Goal: Task Accomplishment & Management: Use online tool/utility

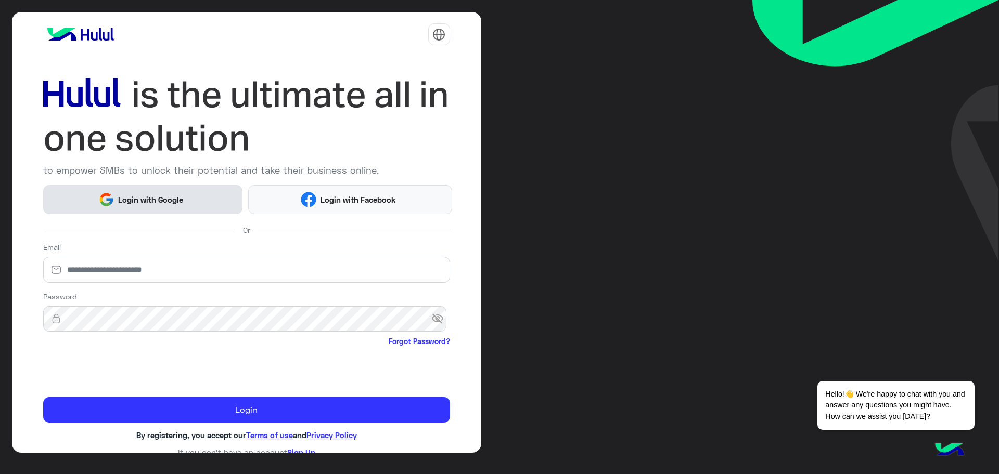
click at [175, 206] on button "Login with Google" at bounding box center [143, 199] width 200 height 29
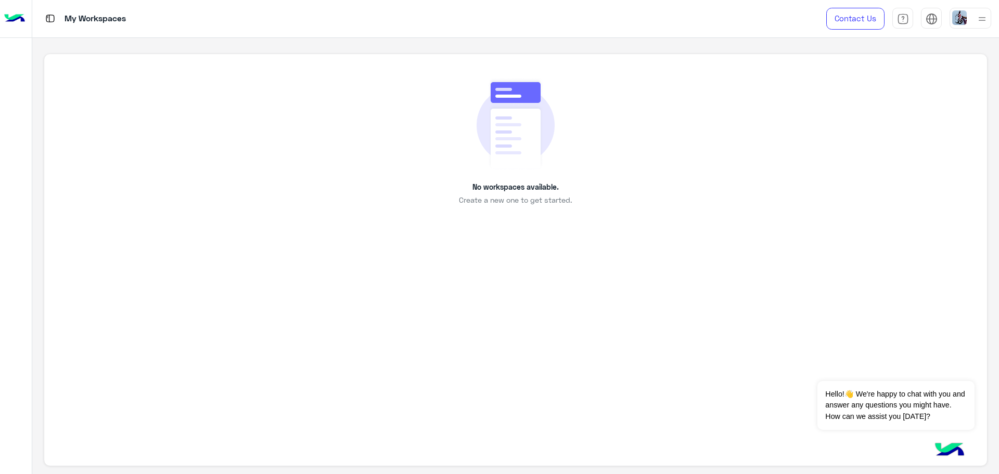
click at [723, 448] on div "No workspaces available. Create a new one to get started." at bounding box center [515, 261] width 943 height 414
drag, startPoint x: 631, startPoint y: 330, endPoint x: 651, endPoint y: 309, distance: 29.1
click at [640, 330] on div "No workspaces available. Create a new one to get started." at bounding box center [515, 261] width 943 height 414
